Goal: Task Accomplishment & Management: Use online tool/utility

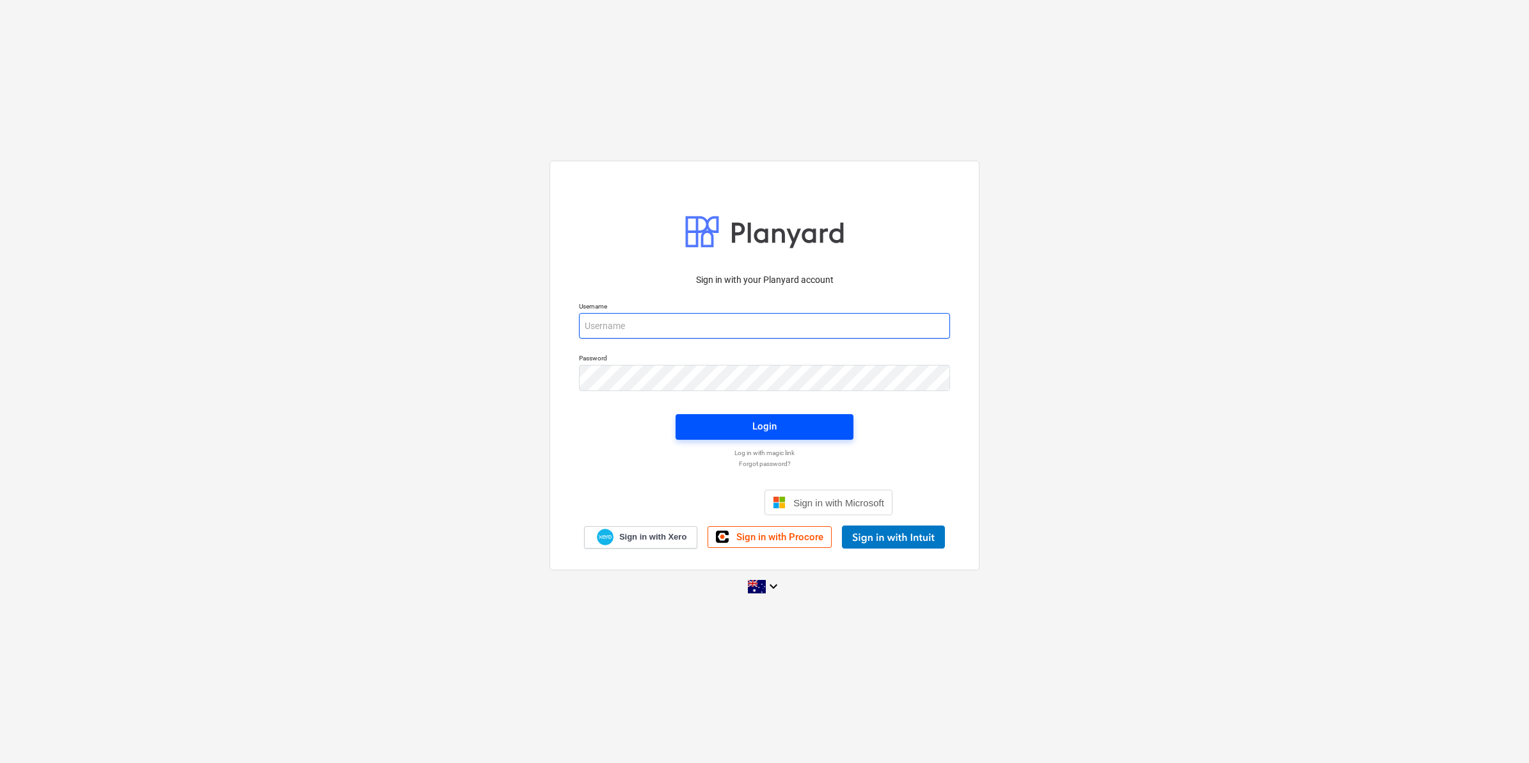
type input "[EMAIL_ADDRESS][DOMAIN_NAME]"
click at [755, 420] on div "Login" at bounding box center [764, 426] width 24 height 17
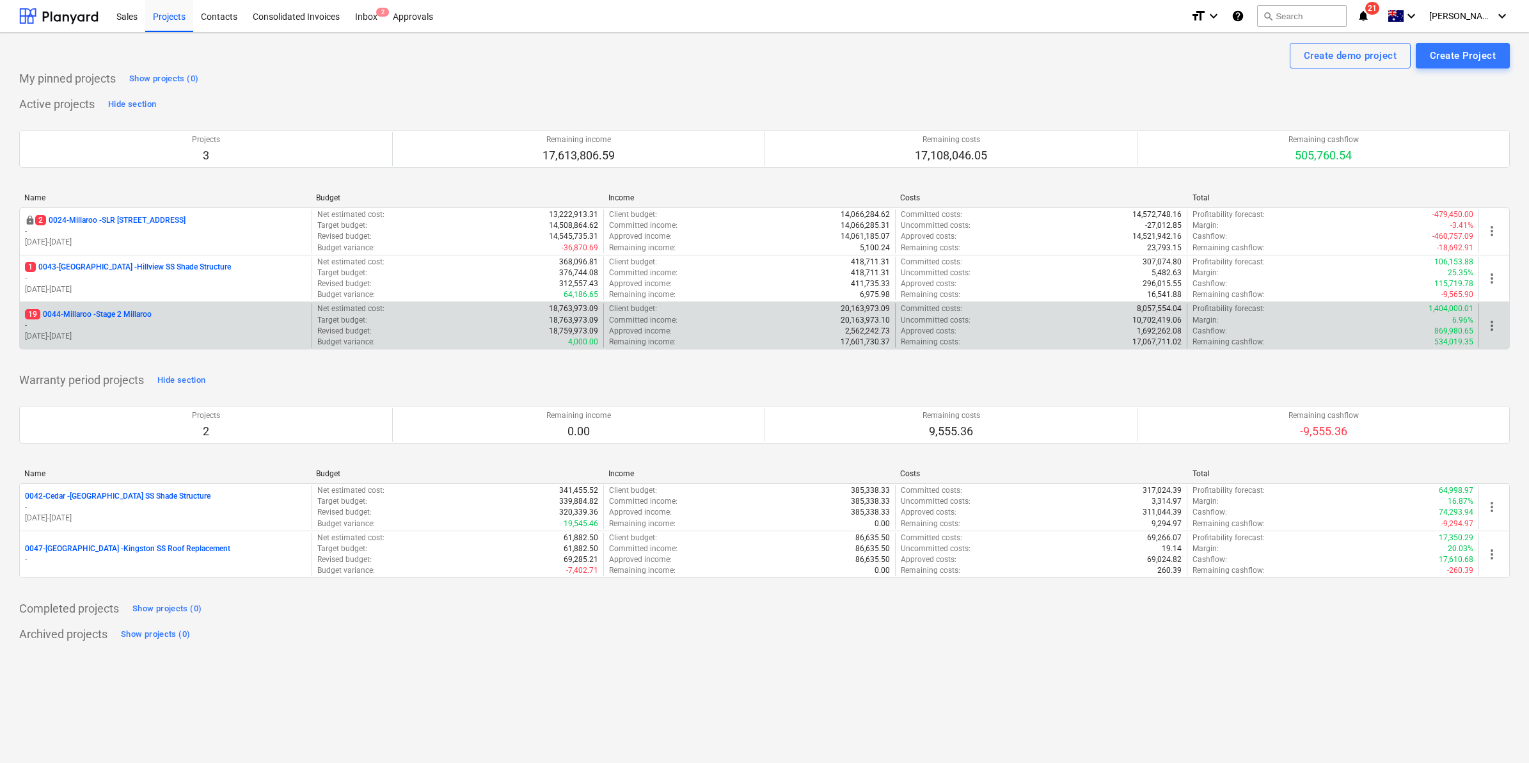
click at [119, 317] on p "19 0044-Millaroo - Stage 2 Millaroo" at bounding box center [88, 314] width 127 height 11
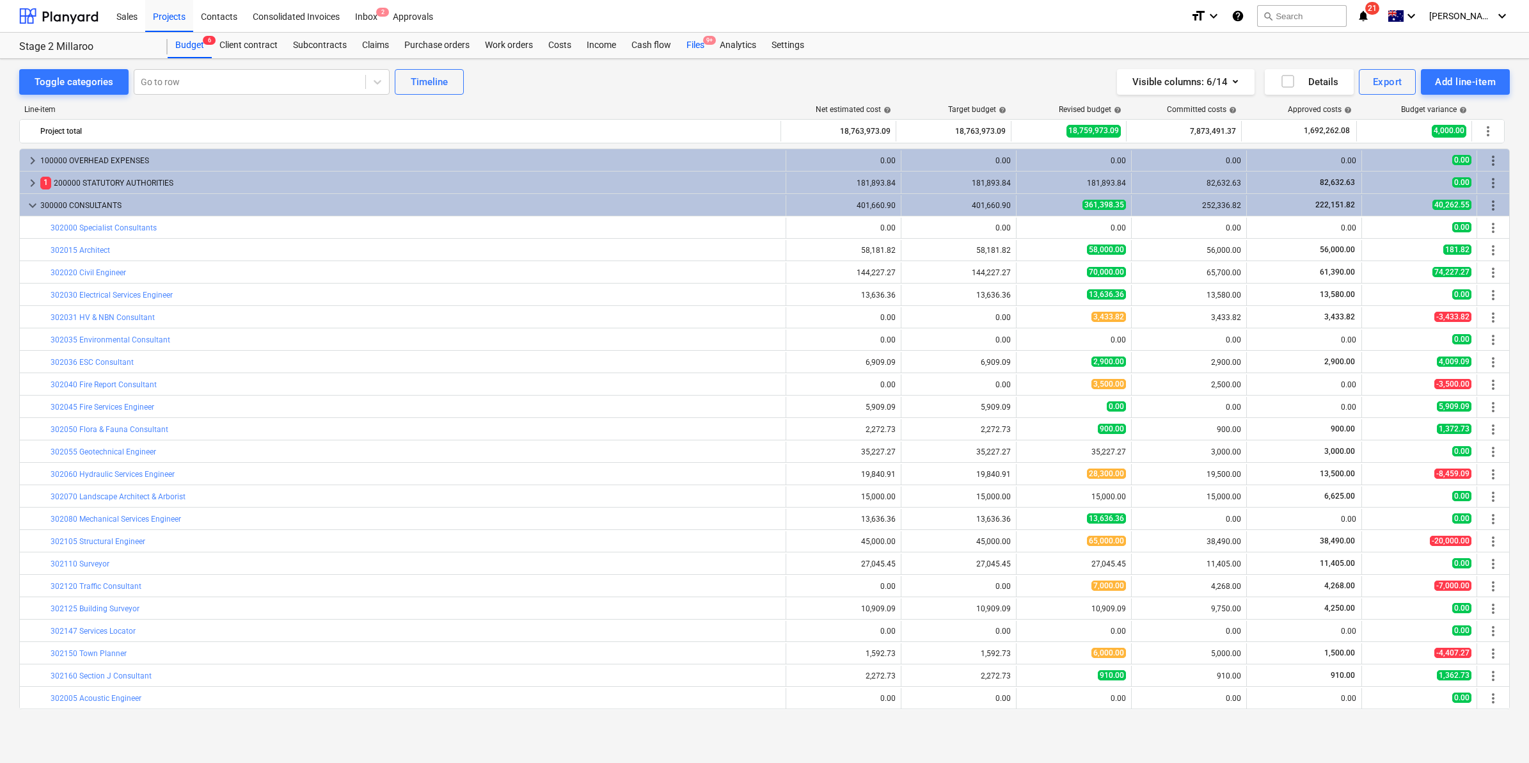
click at [702, 44] on div "Files 9+" at bounding box center [695, 46] width 33 height 26
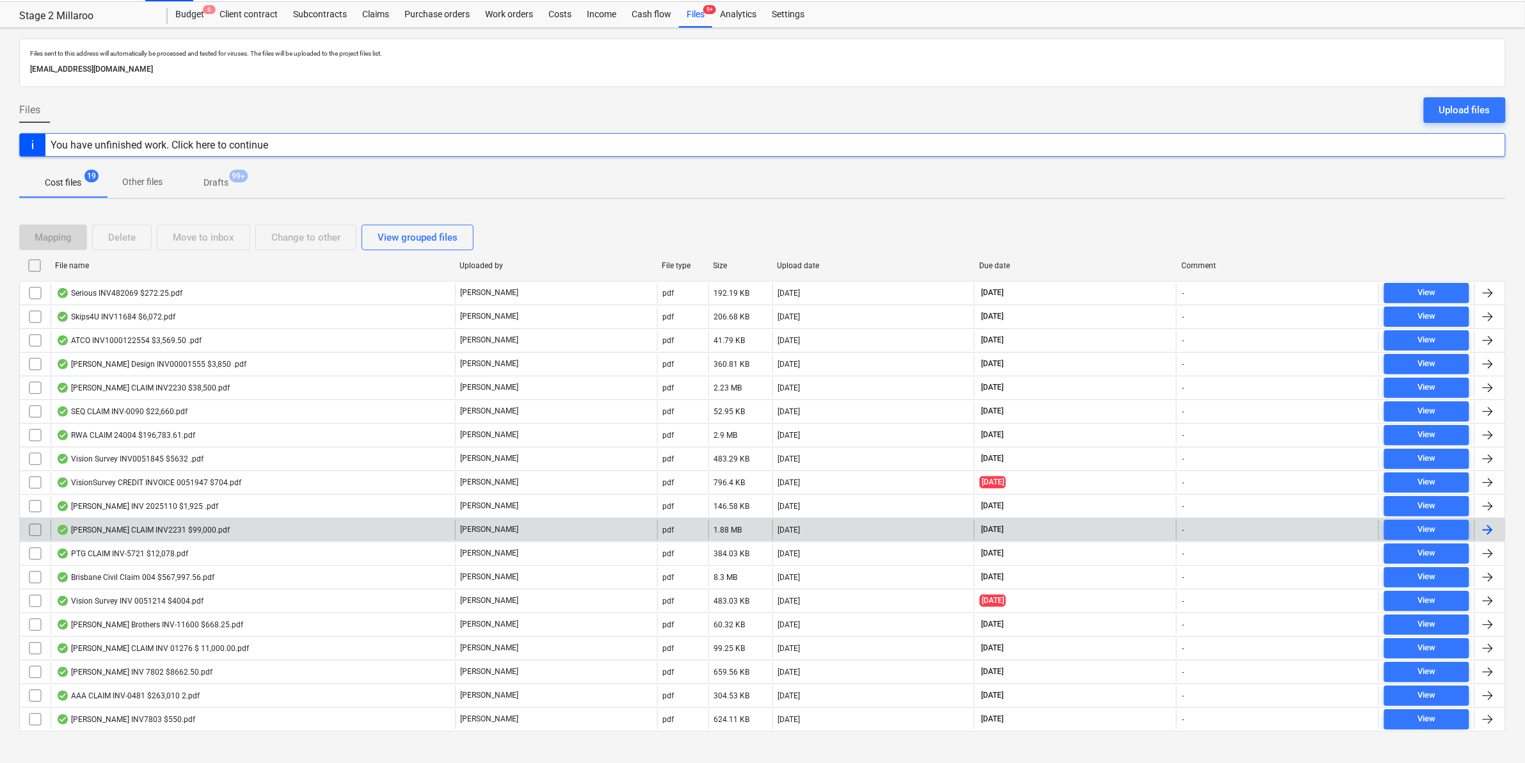
scroll to position [48, 0]
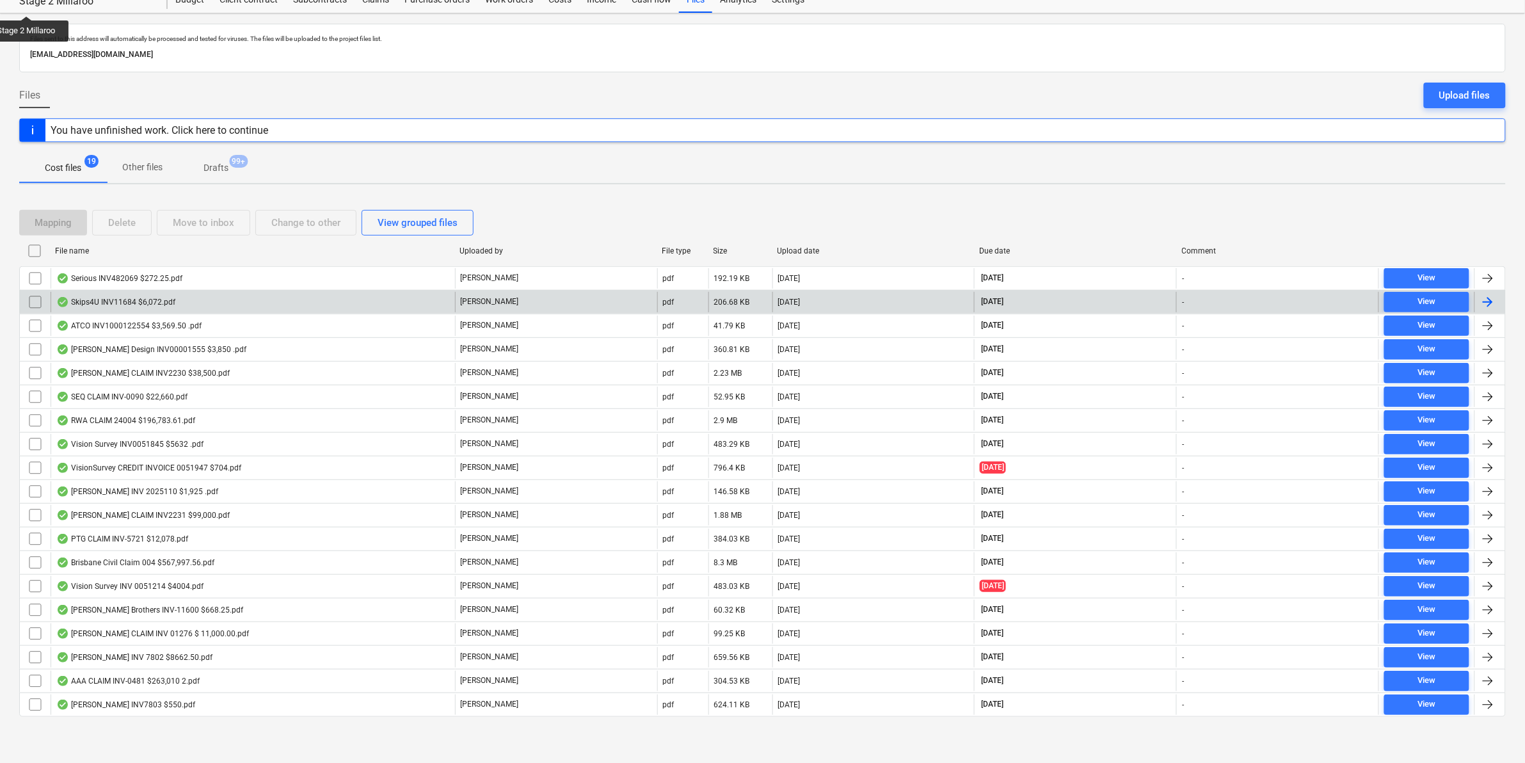
click at [175, 299] on div "Skips4U INV11684 $6,072.pdf" at bounding box center [253, 302] width 404 height 20
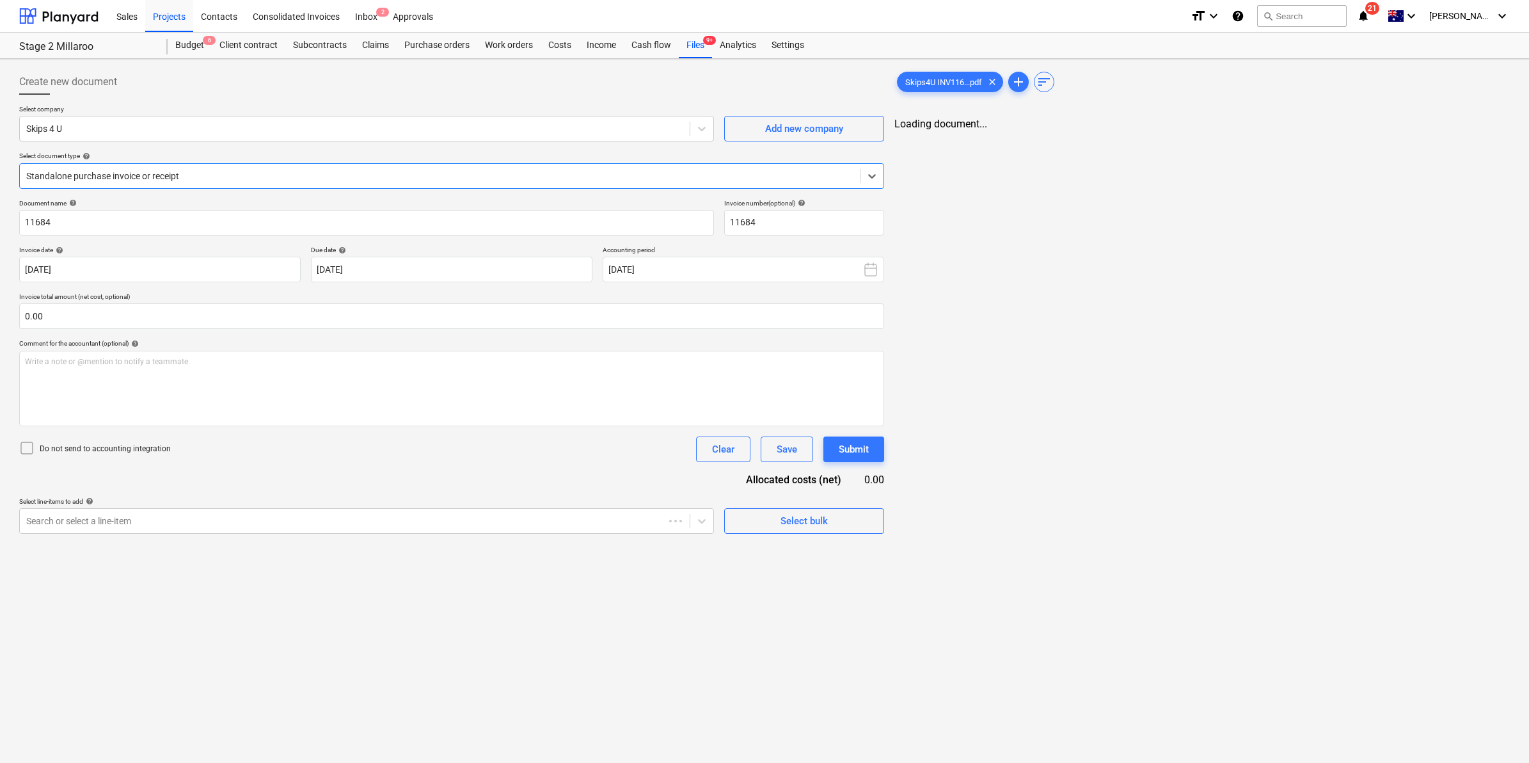
type input "11684"
type input "[DATE]"
click at [257, 526] on div at bounding box center [353, 520] width 654 height 13
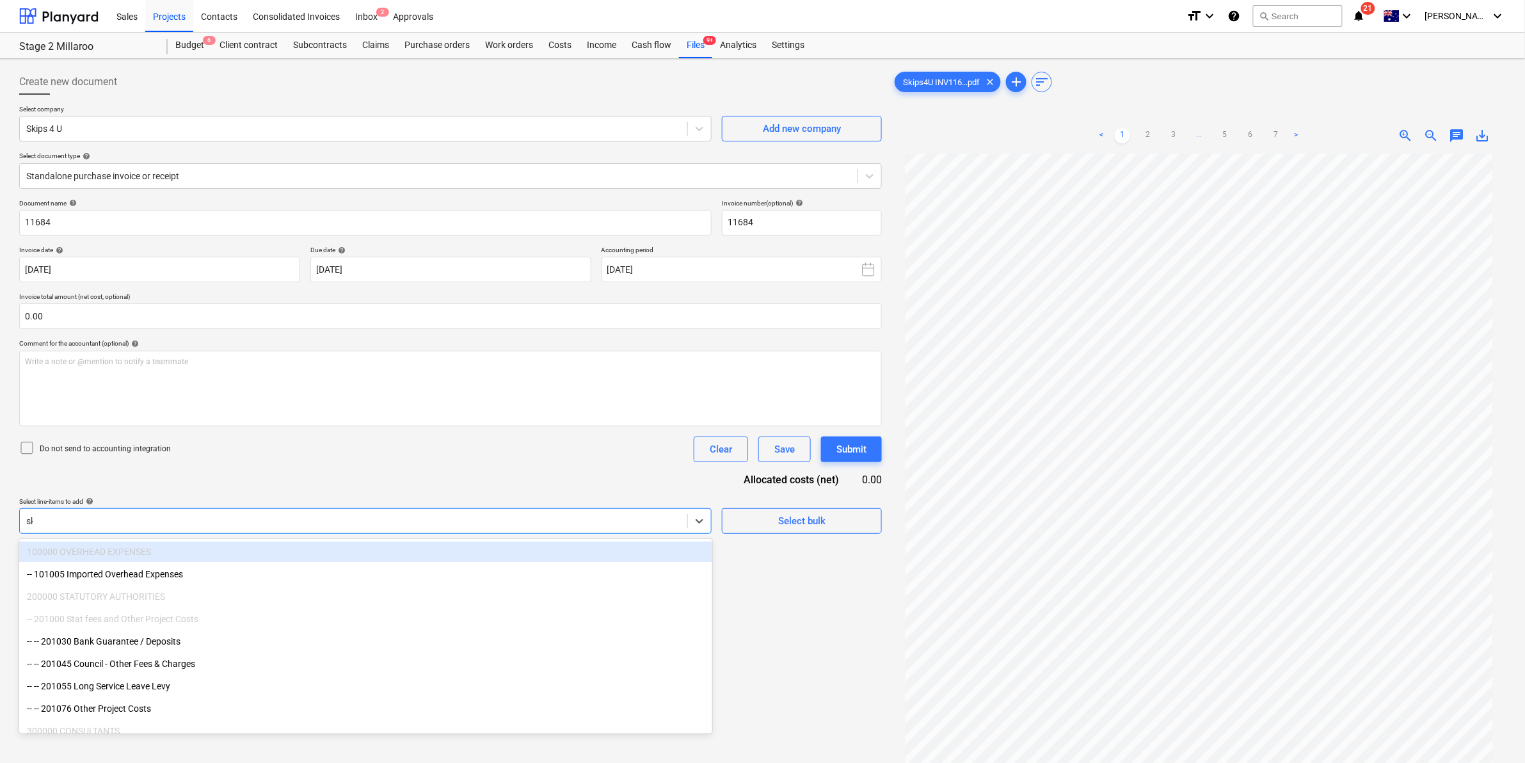
type input "s"
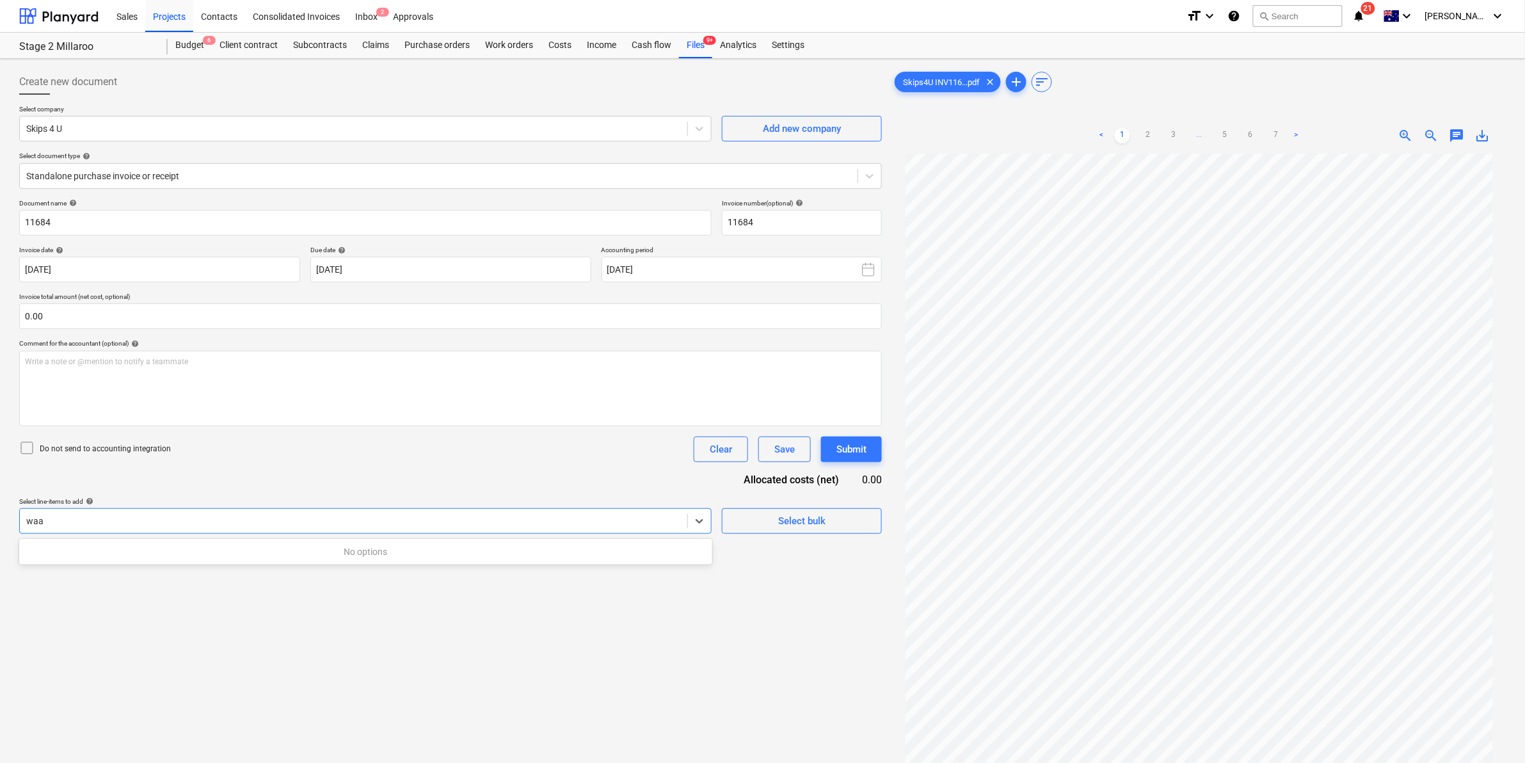
type input "wa"
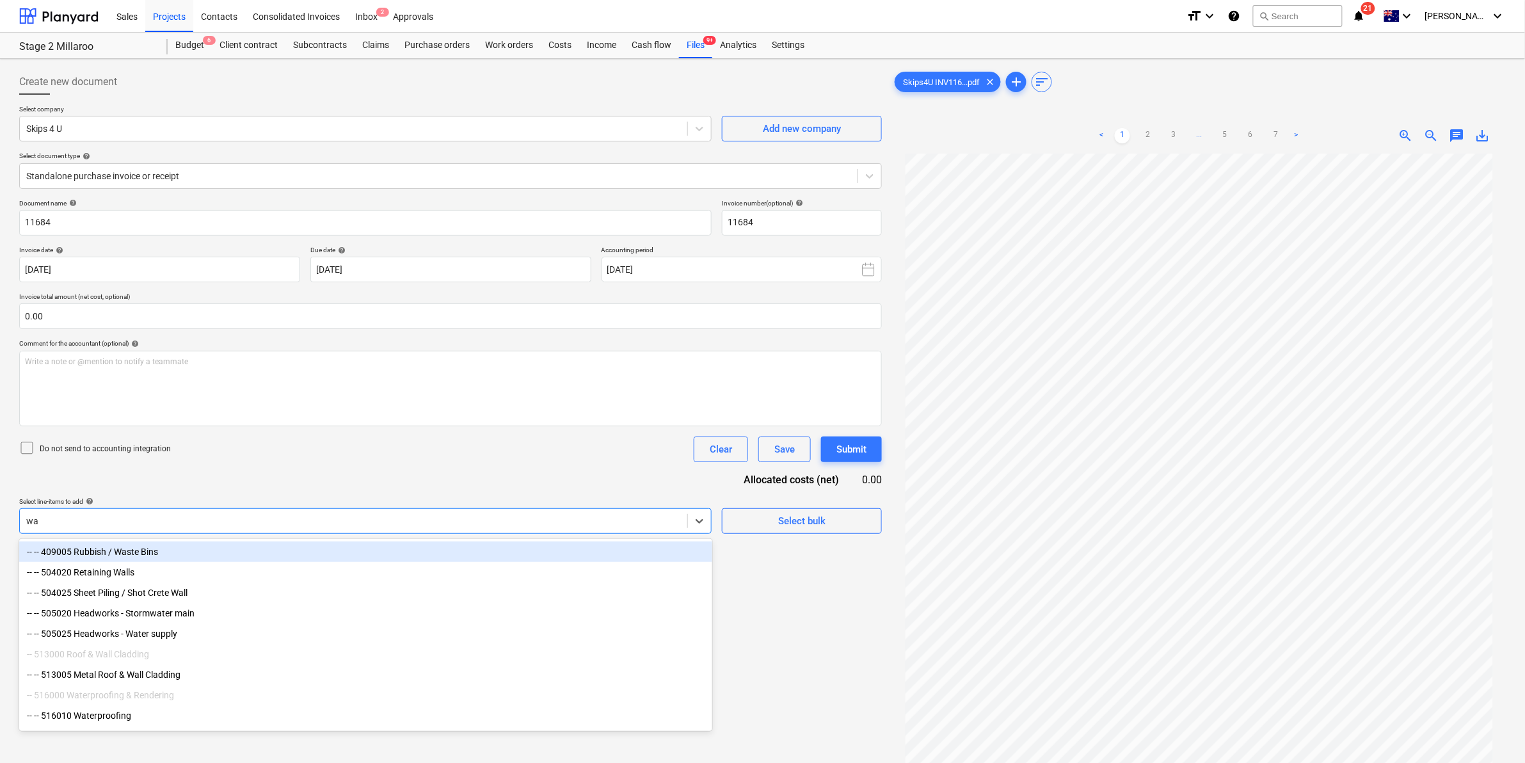
click at [178, 548] on div "-- -- 409005 Rubbish / Waste Bins" at bounding box center [365, 551] width 693 height 20
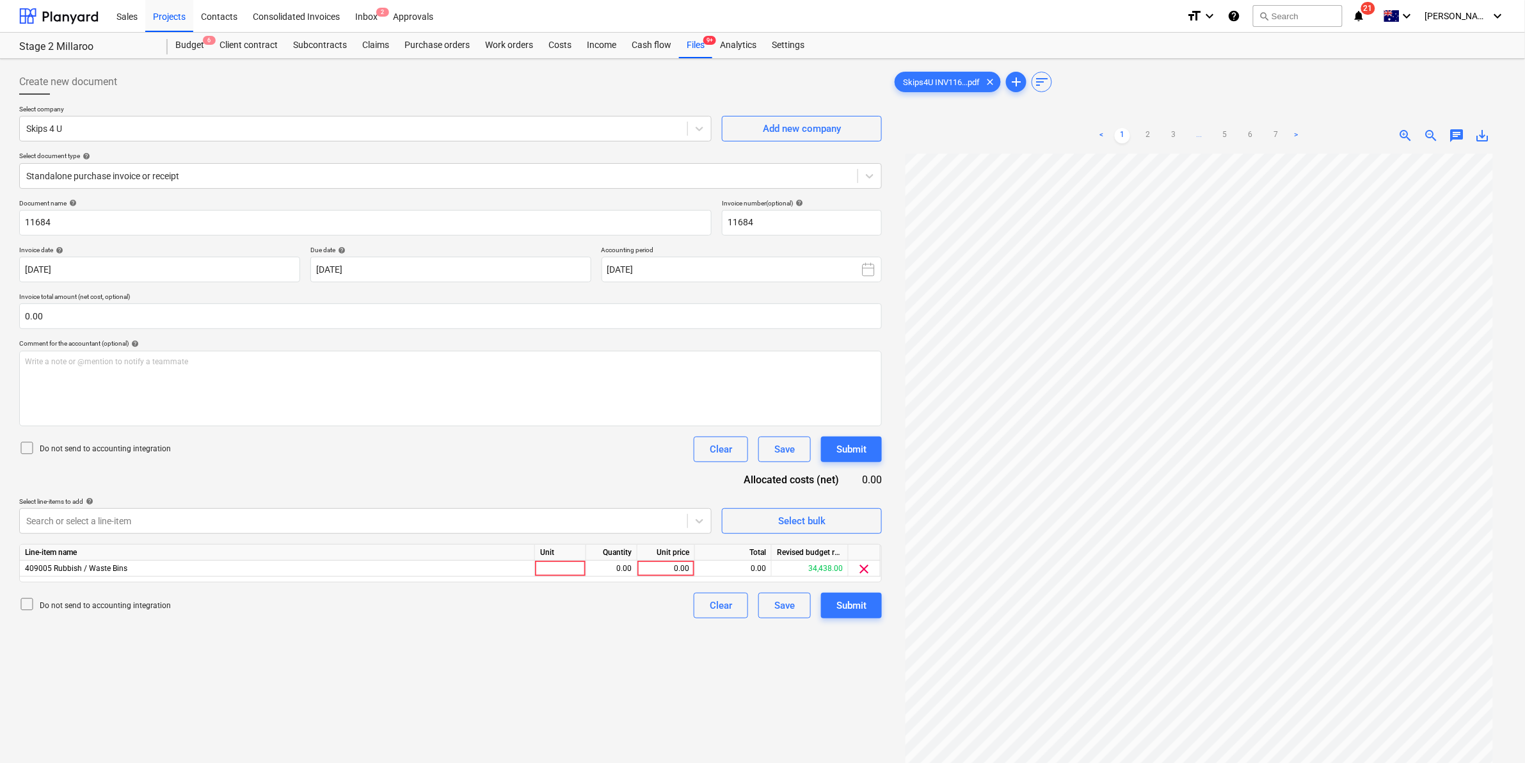
click at [489, 477] on div "Document name help 11684 Invoice number (optional) help 11684 Invoice date help…" at bounding box center [450, 408] width 862 height 419
click at [547, 562] on div at bounding box center [560, 568] width 51 height 16
type input "item"
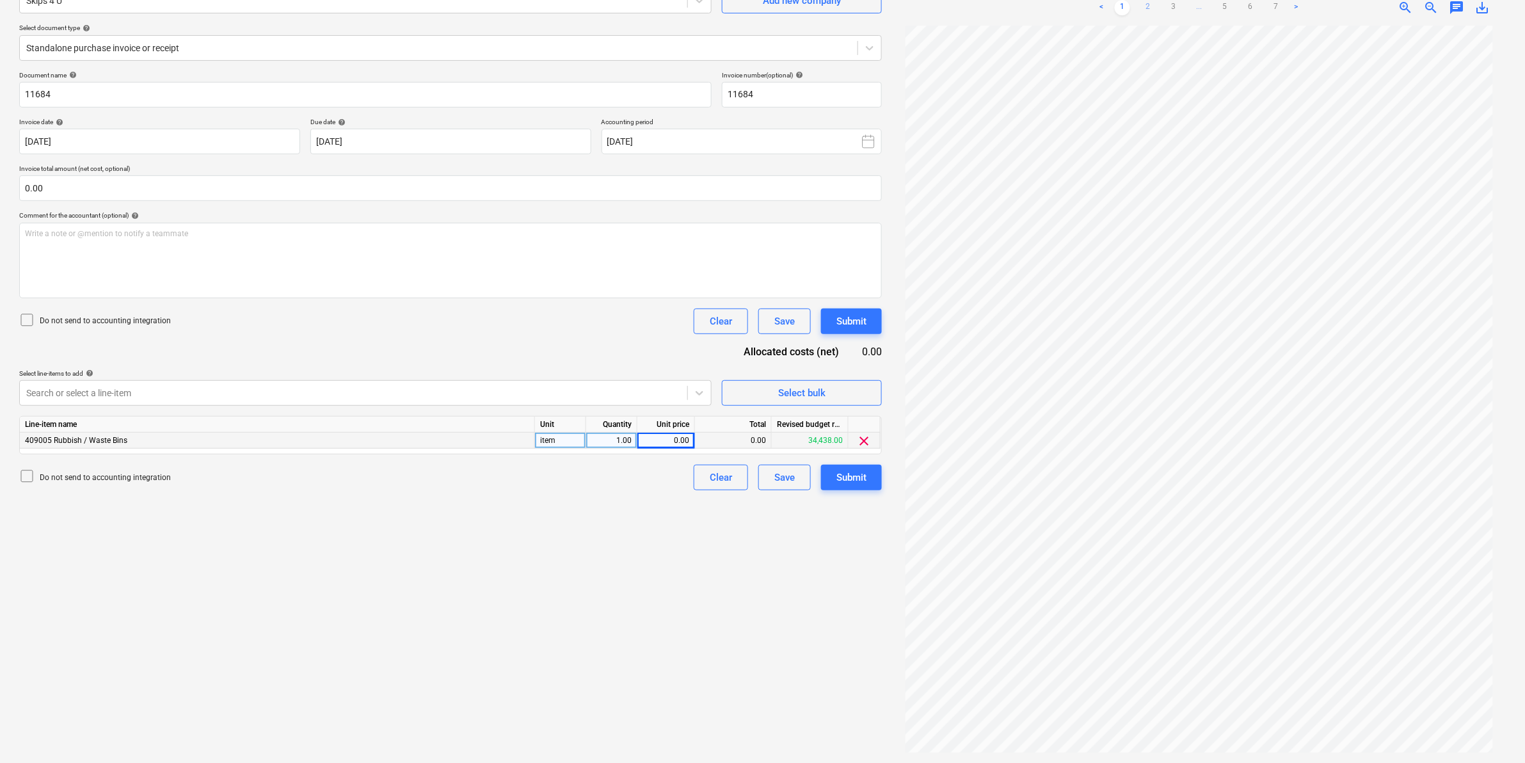
click at [1144, 6] on link "2" at bounding box center [1147, 7] width 15 height 15
click at [1169, 8] on link "3" at bounding box center [1173, 7] width 15 height 15
click at [1196, 8] on link "4" at bounding box center [1198, 7] width 15 height 15
click at [1219, 10] on link "5" at bounding box center [1224, 7] width 15 height 15
click at [1252, 6] on link "6" at bounding box center [1249, 7] width 15 height 15
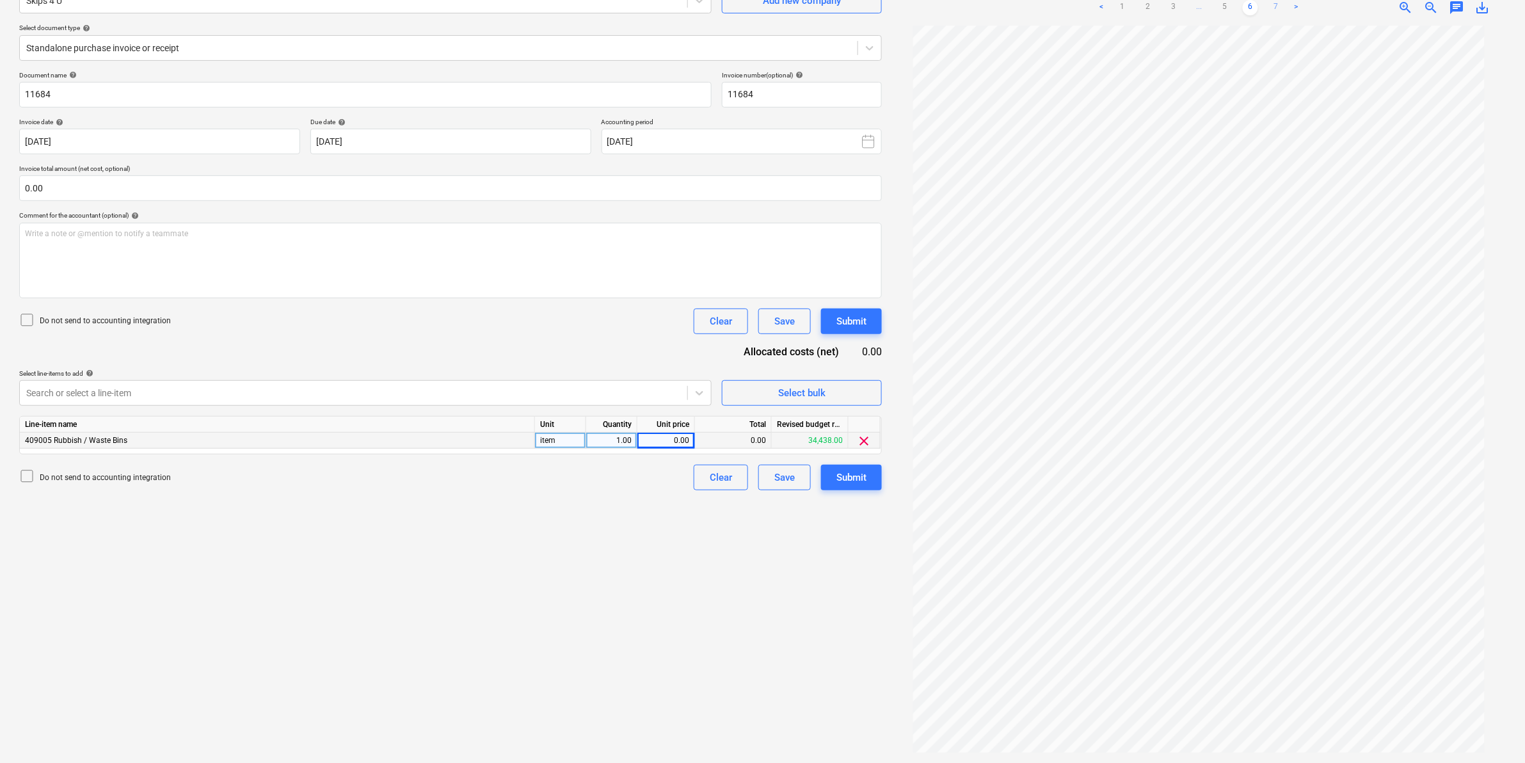
click at [1274, 8] on link "7" at bounding box center [1275, 7] width 15 height 15
click at [1300, 5] on link ">" at bounding box center [1295, 7] width 15 height 15
drag, startPoint x: 1114, startPoint y: 5, endPoint x: 1121, endPoint y: 8, distance: 6.9
click at [1120, 7] on link "1" at bounding box center [1121, 7] width 15 height 15
click at [666, 436] on div "0.00" at bounding box center [665, 440] width 47 height 16
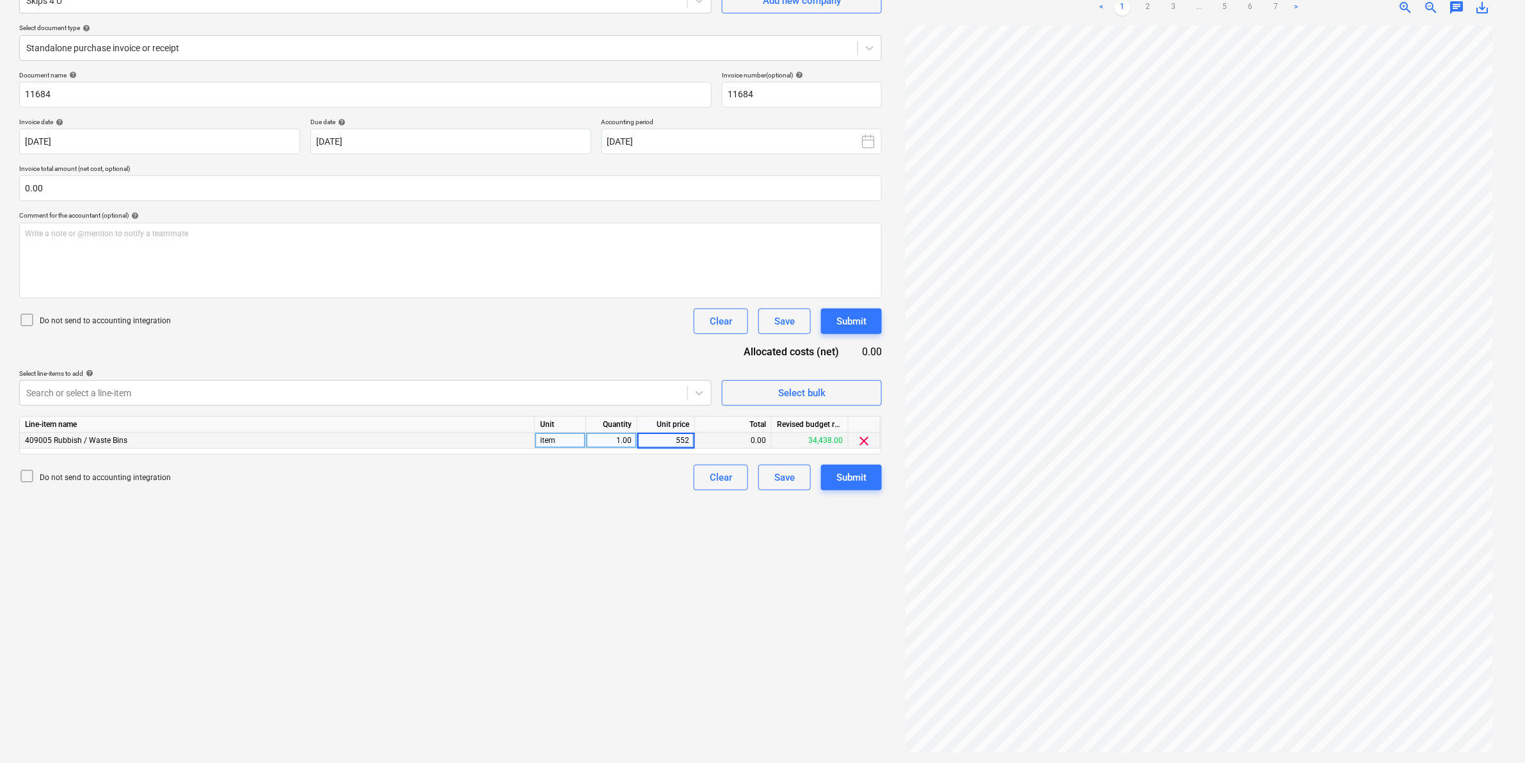
type input "5520"
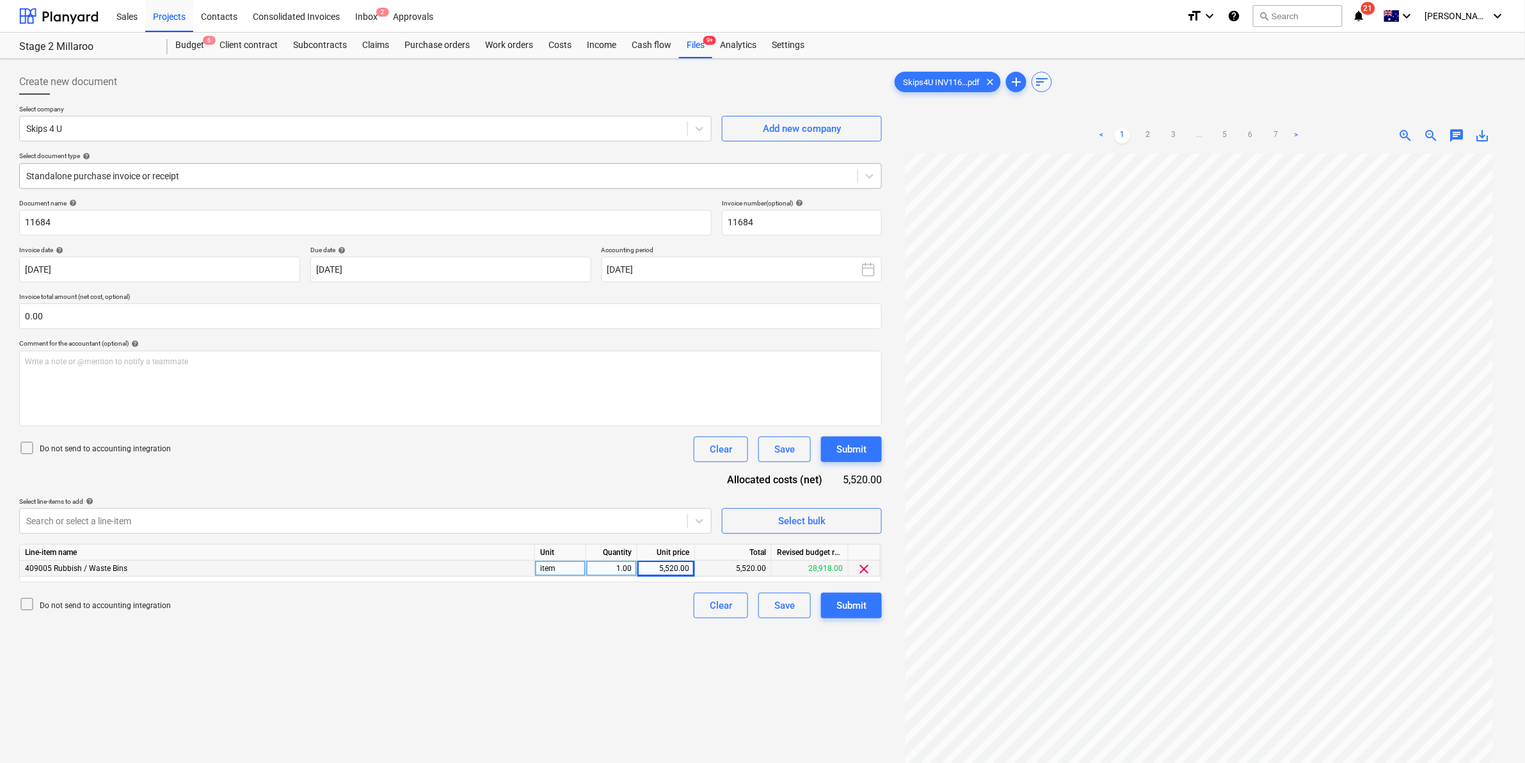
click at [176, 175] on div at bounding box center [438, 176] width 825 height 13
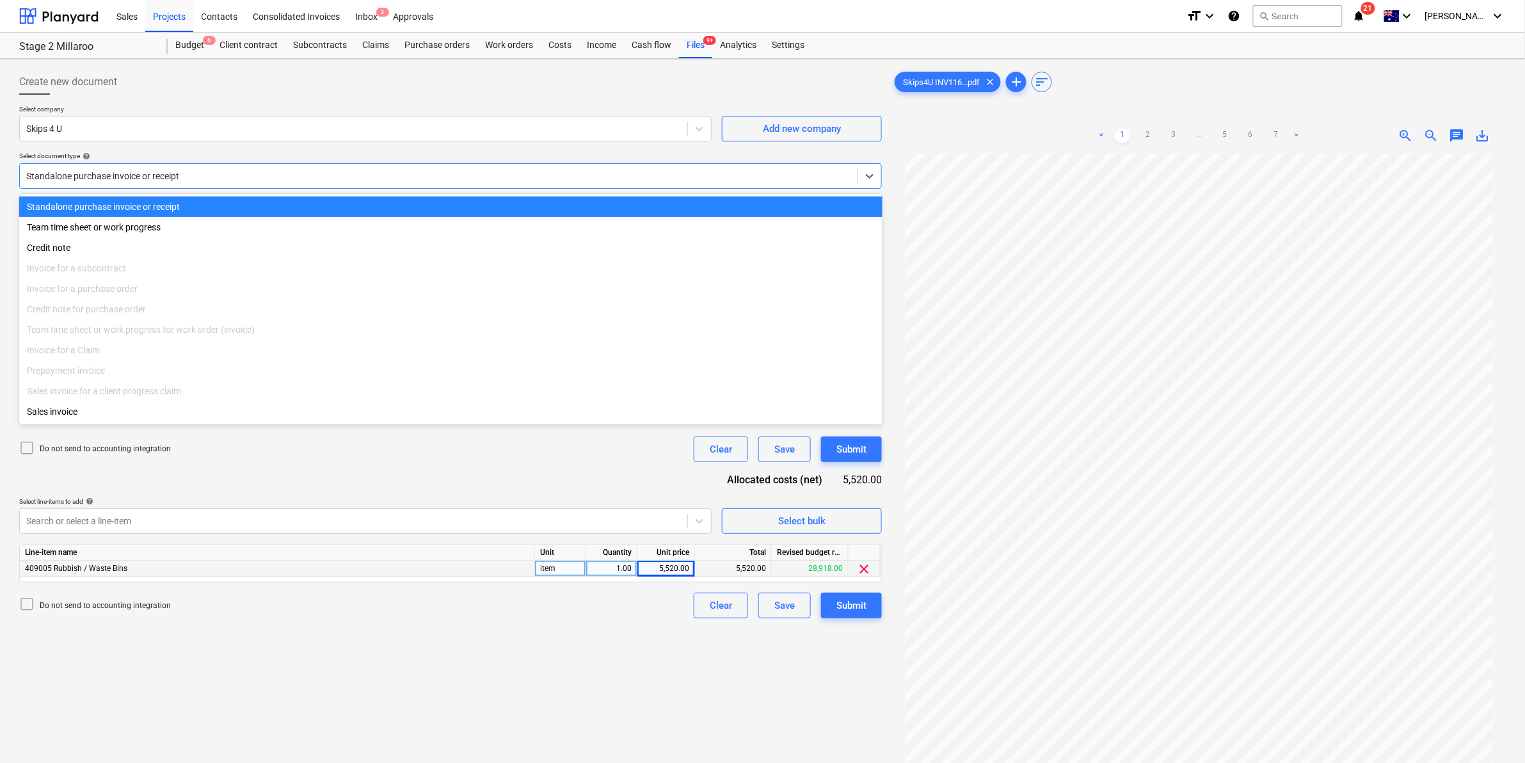
click at [176, 174] on div at bounding box center [438, 176] width 825 height 13
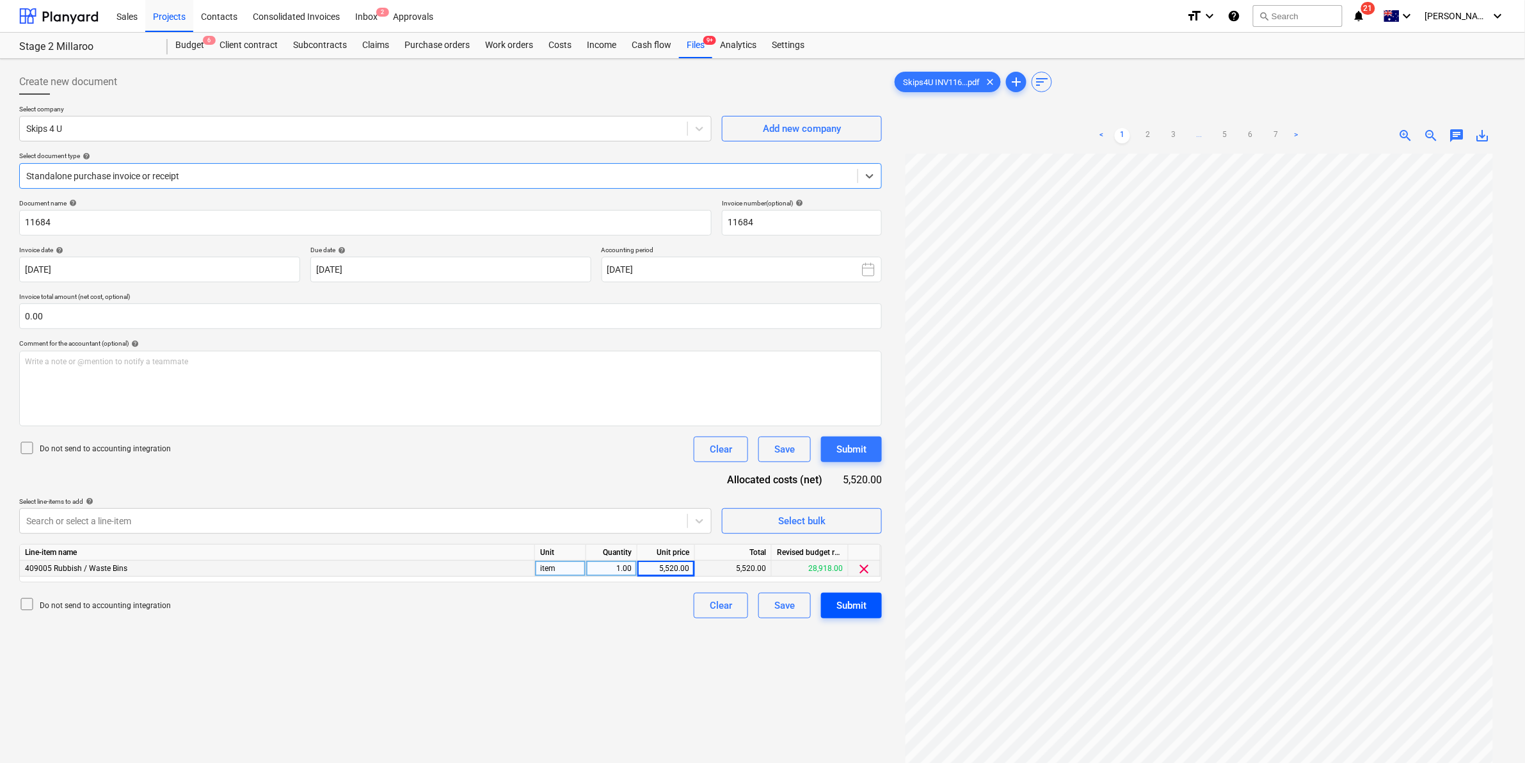
click at [855, 601] on div "Submit" at bounding box center [851, 605] width 30 height 17
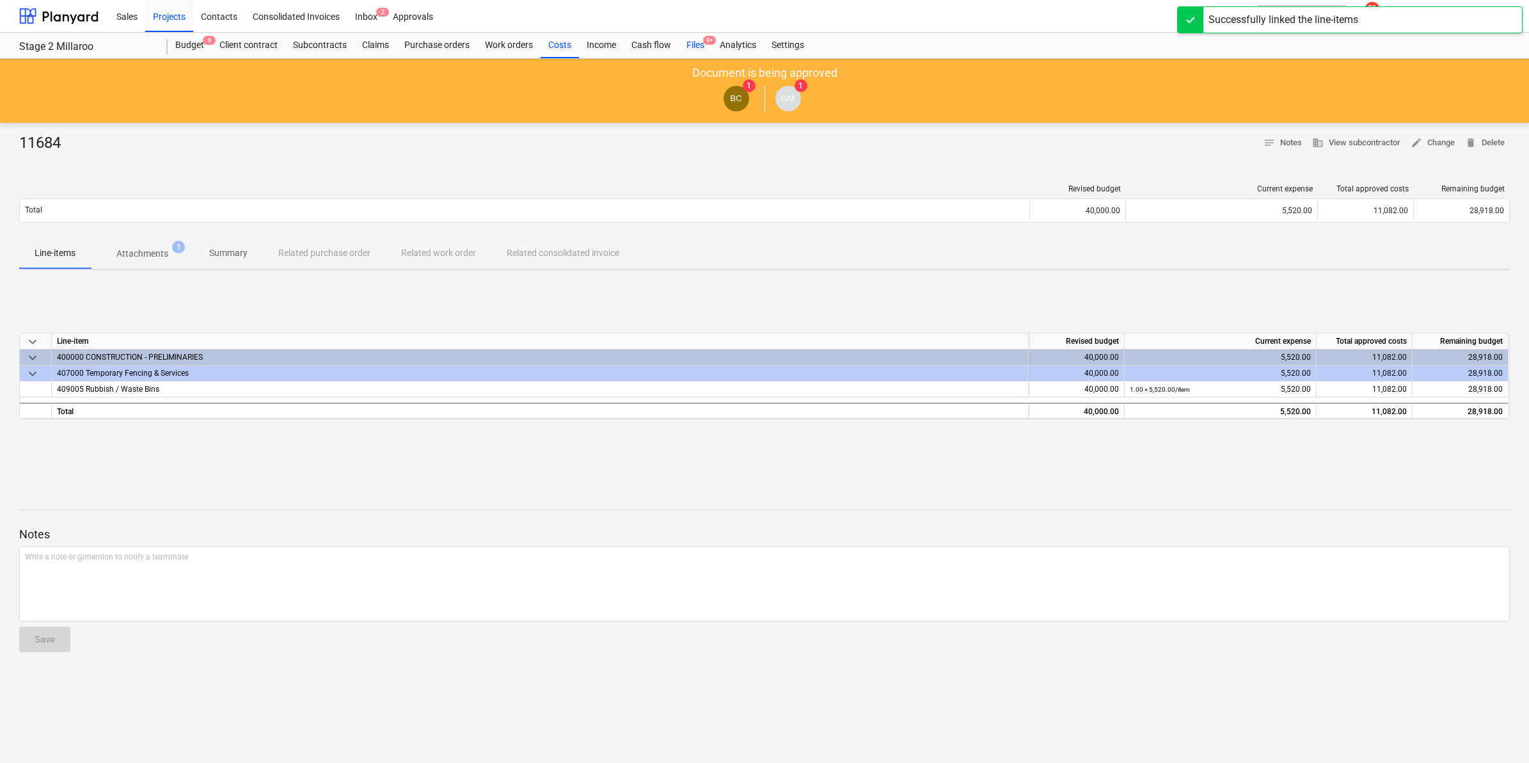
click at [699, 46] on div "Files 9+" at bounding box center [695, 46] width 33 height 26
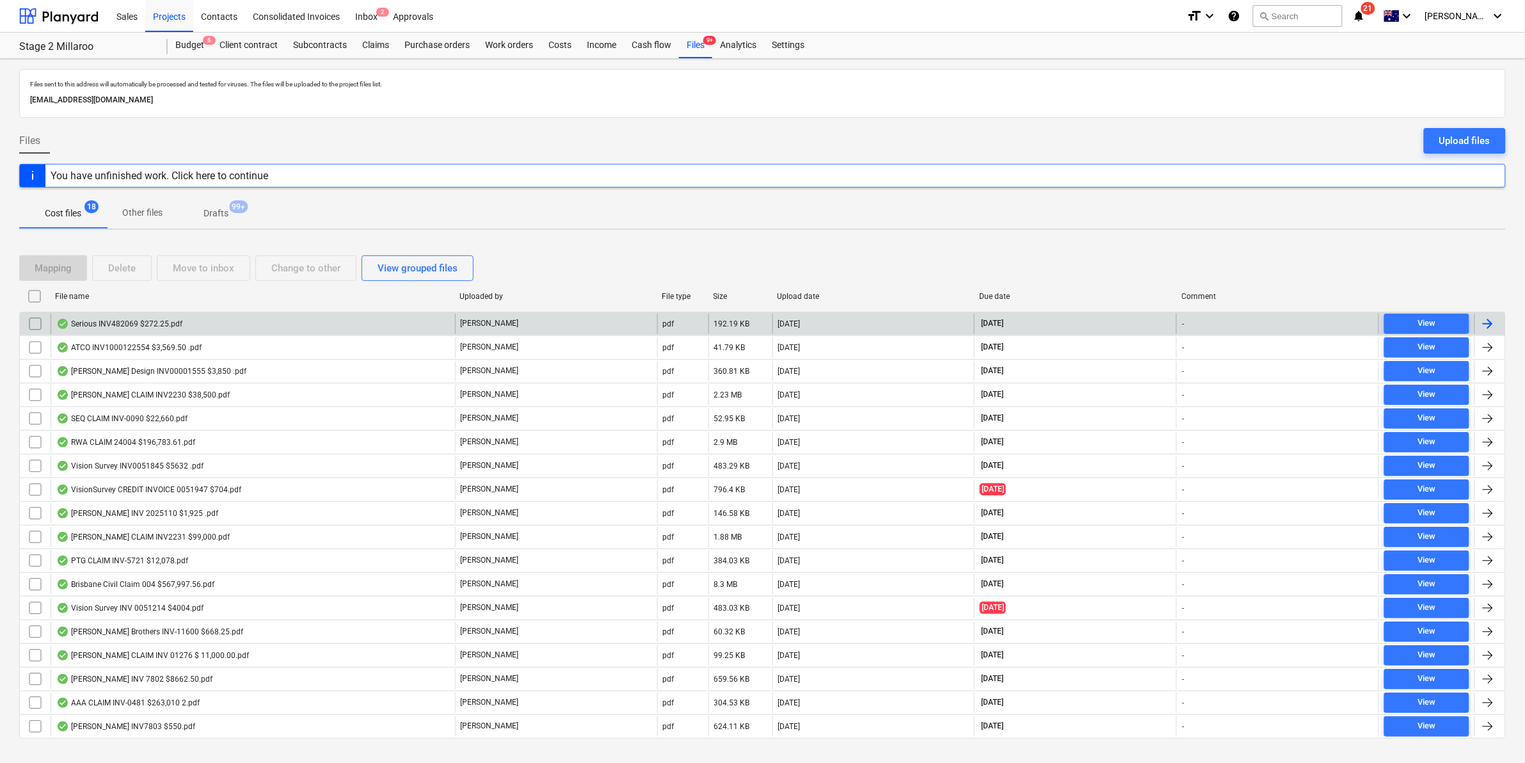
click at [164, 321] on div "Serious INV482069 $272.25.pdf" at bounding box center [119, 324] width 126 height 10
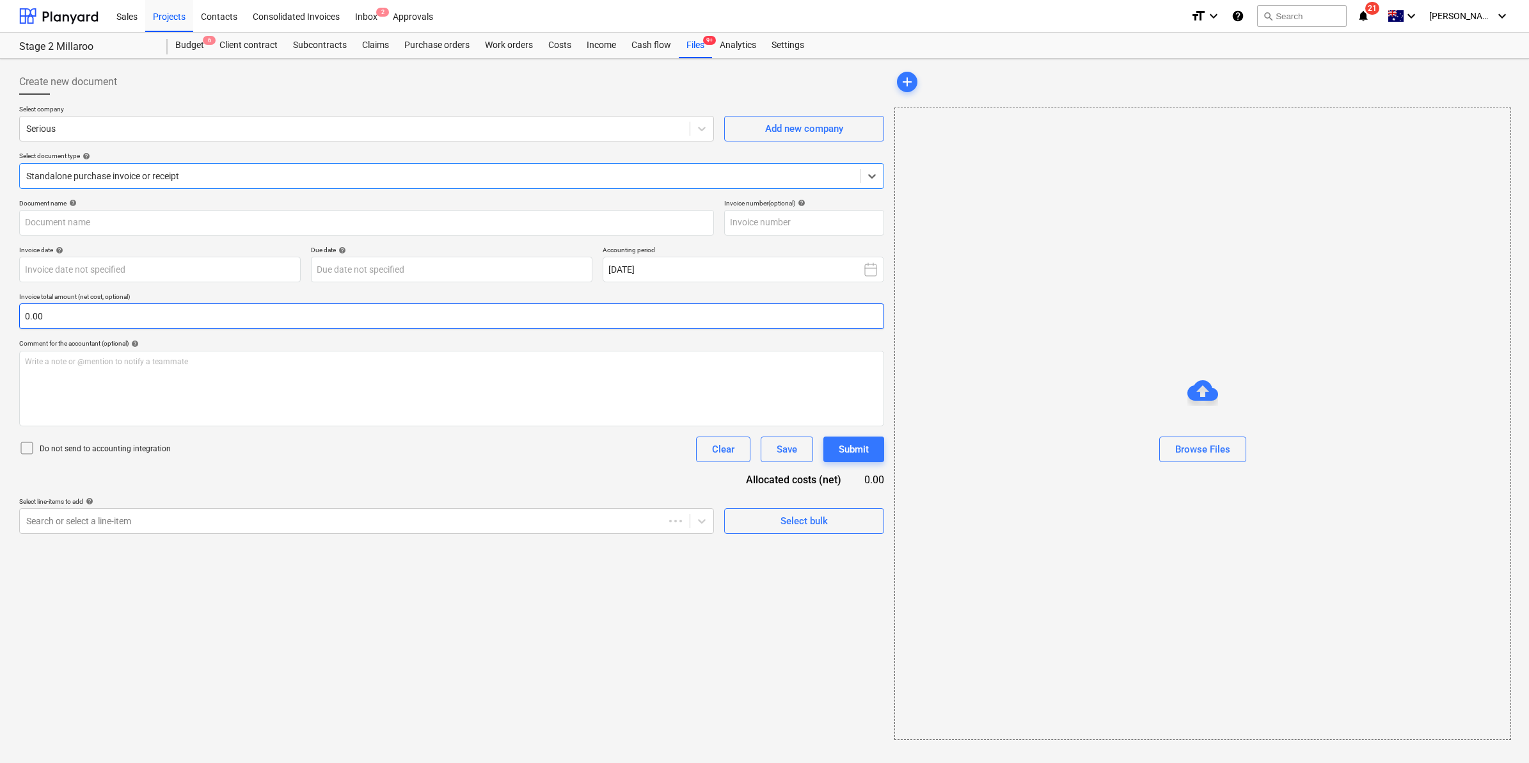
type input "482069"
type input "[DATE]"
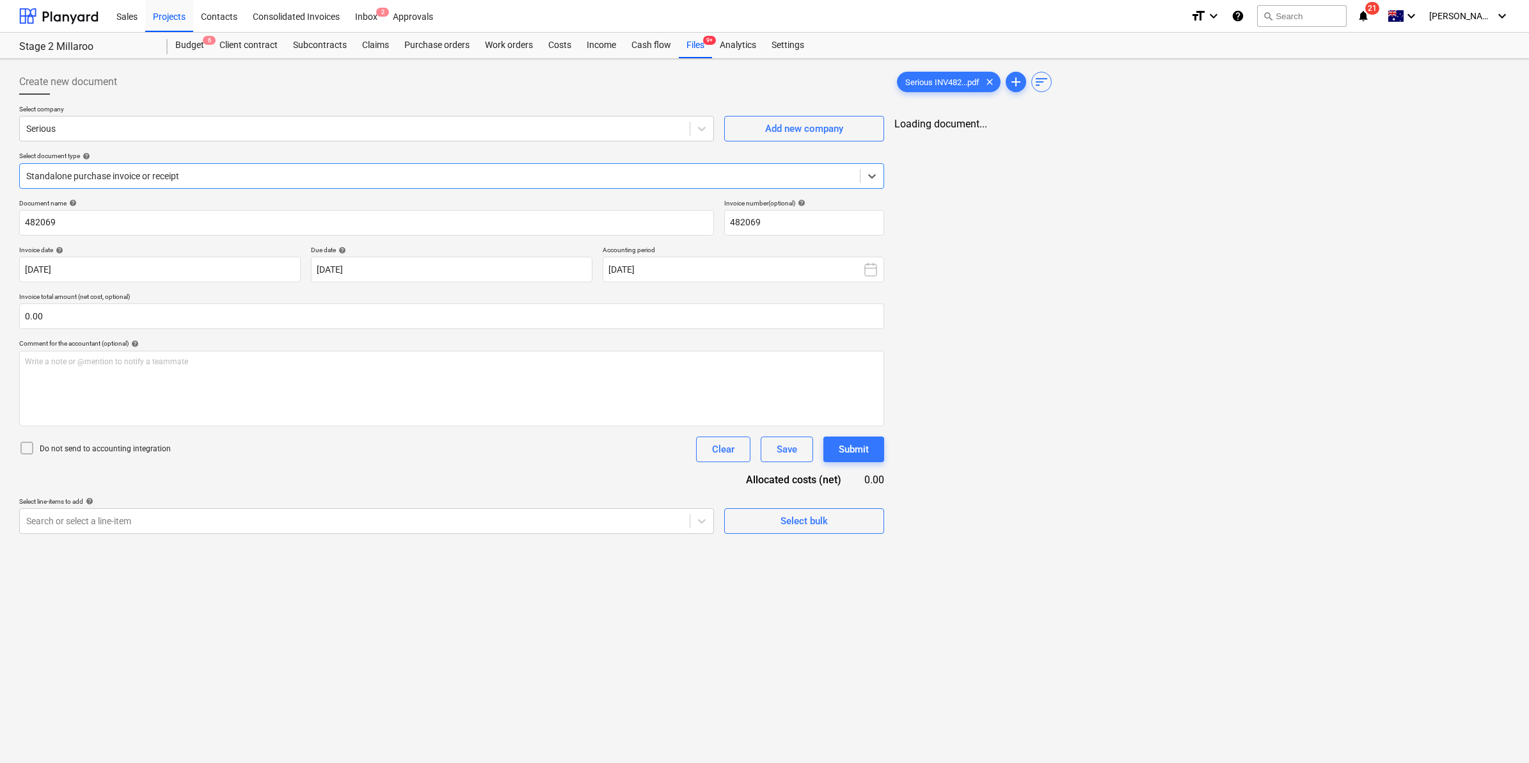
click at [260, 180] on div at bounding box center [439, 176] width 827 height 13
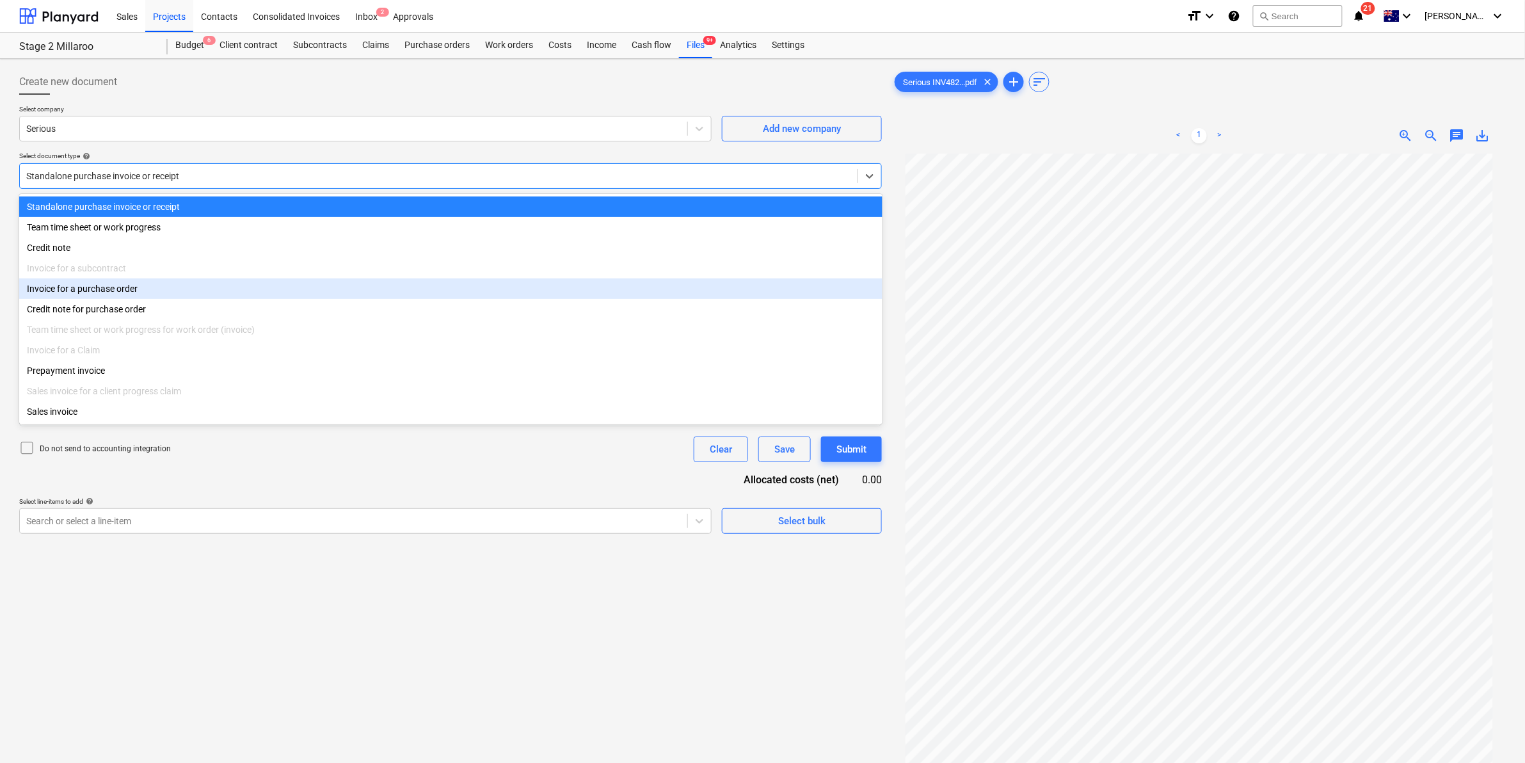
click at [129, 296] on div "Invoice for a purchase order" at bounding box center [450, 288] width 863 height 20
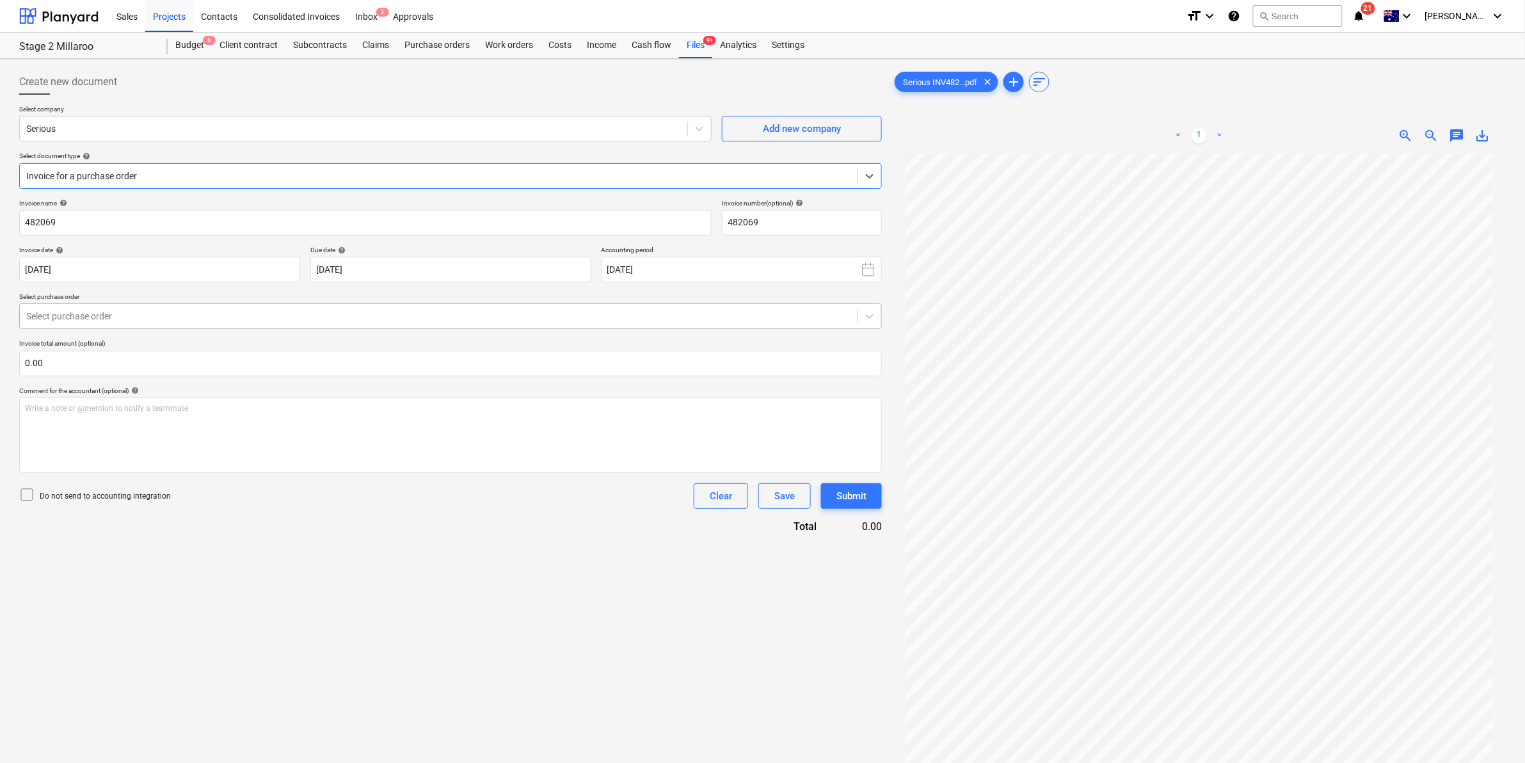
click at [296, 326] on div "Select purchase order" at bounding box center [450, 316] width 862 height 26
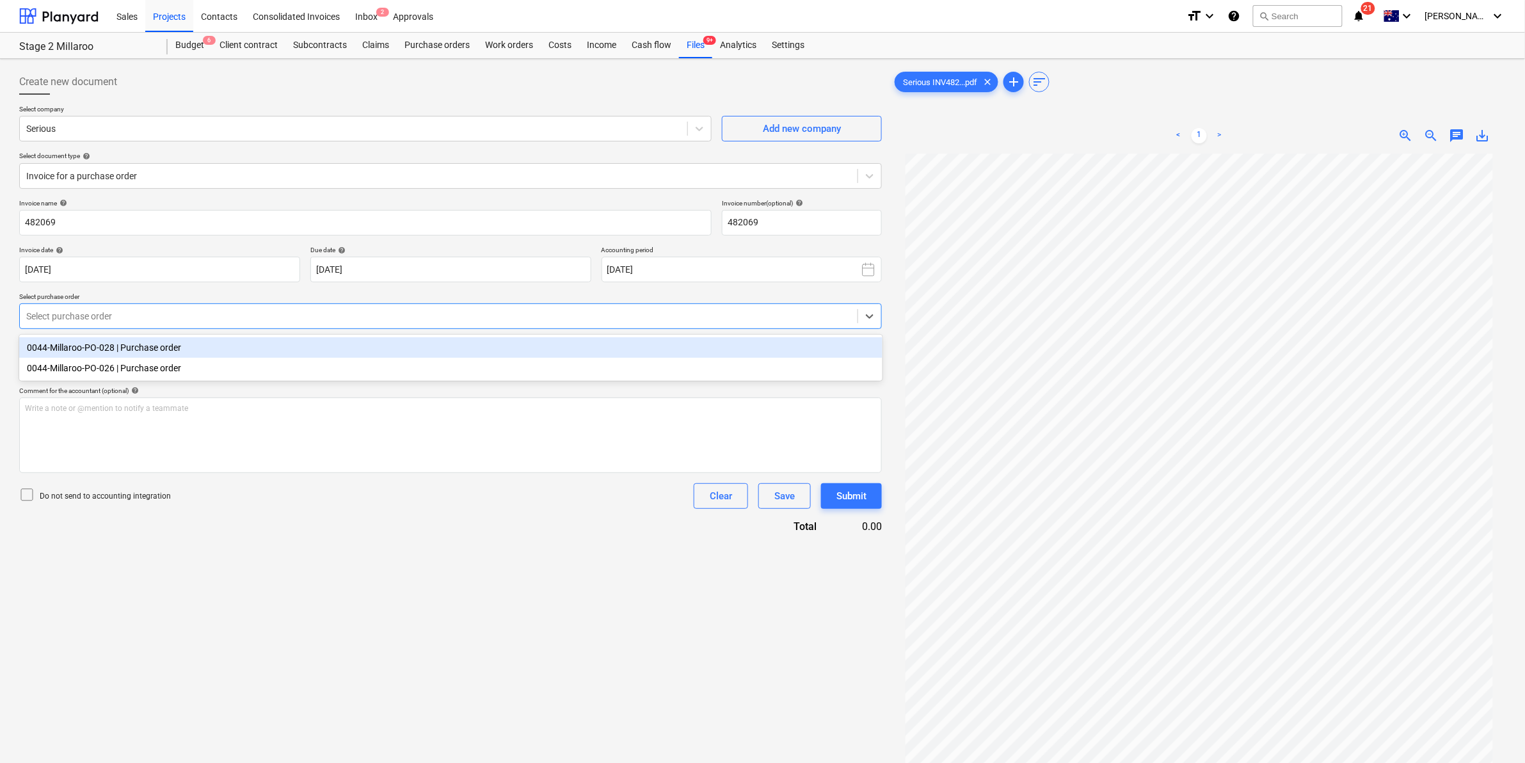
click at [198, 349] on div "0044-Millaroo-PO-028 | Purchase order" at bounding box center [450, 347] width 863 height 20
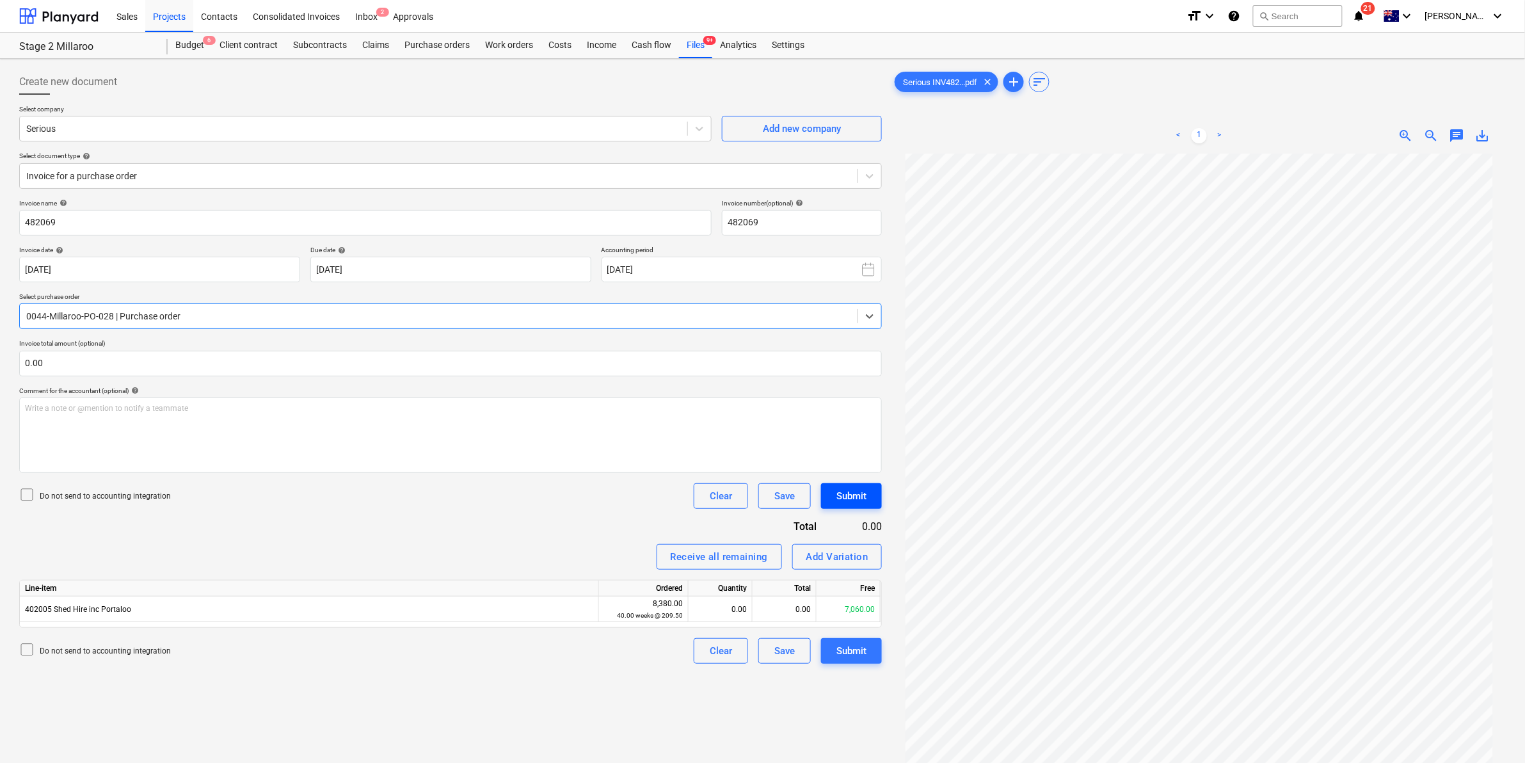
scroll to position [128, 0]
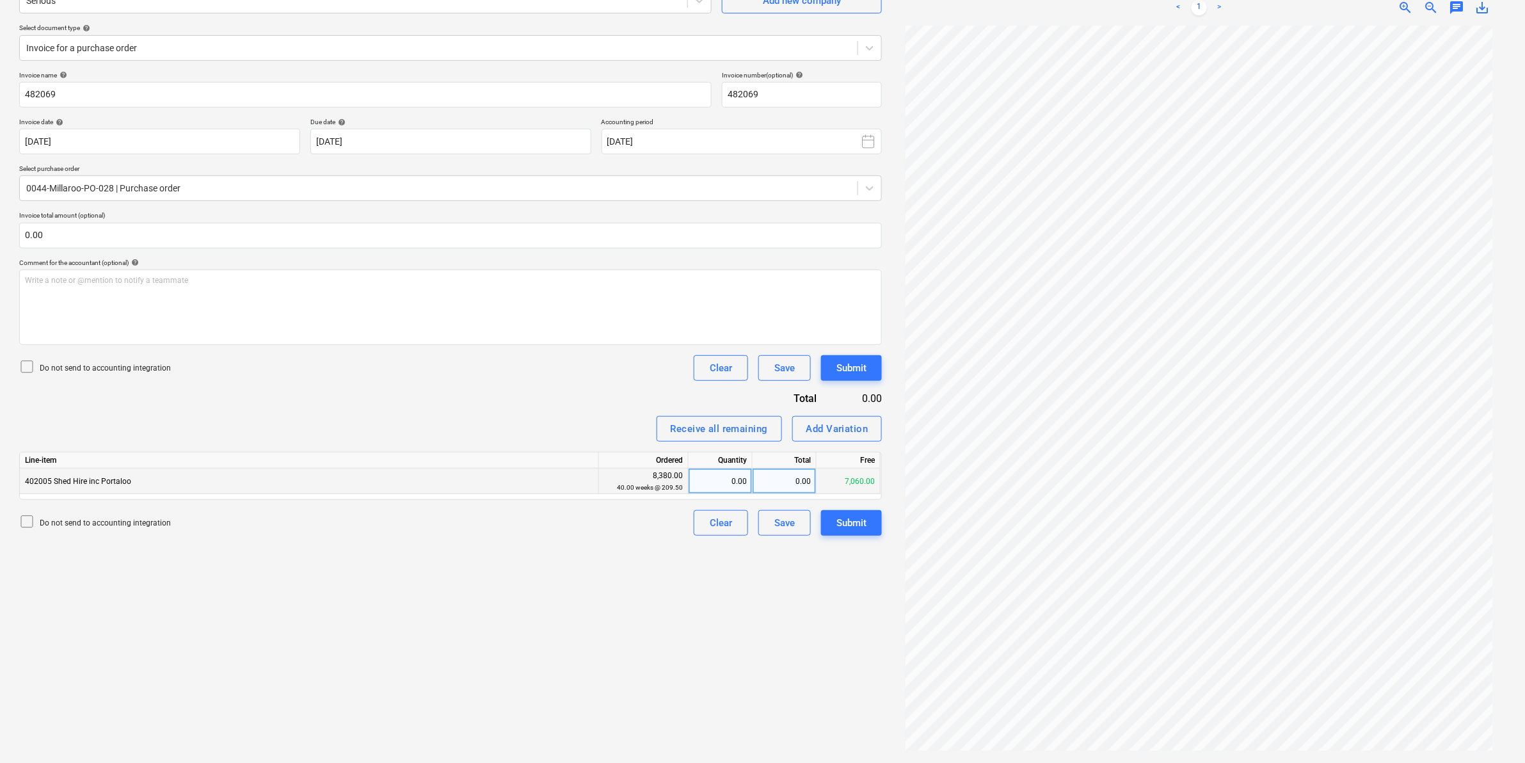
click at [784, 480] on div "0.00" at bounding box center [784, 481] width 64 height 26
type input "272.5"
click at [785, 477] on div "272.50" at bounding box center [784, 481] width 64 height 26
type input "247.5"
